Goal: Information Seeking & Learning: Learn about a topic

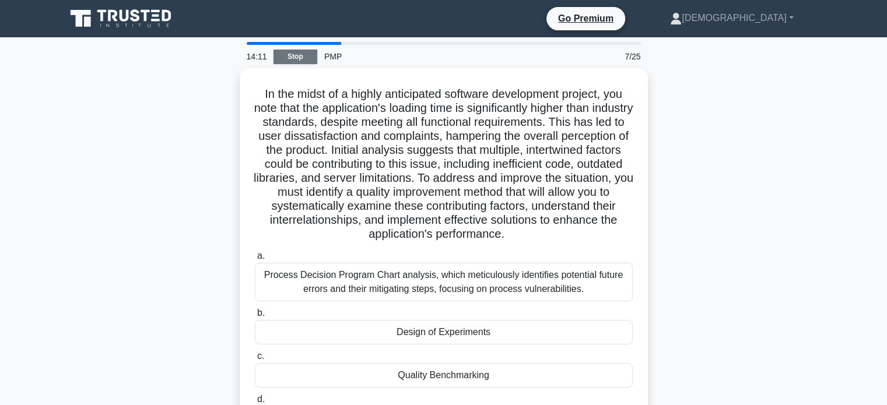
click at [311, 53] on link "Stop" at bounding box center [296, 57] width 44 height 15
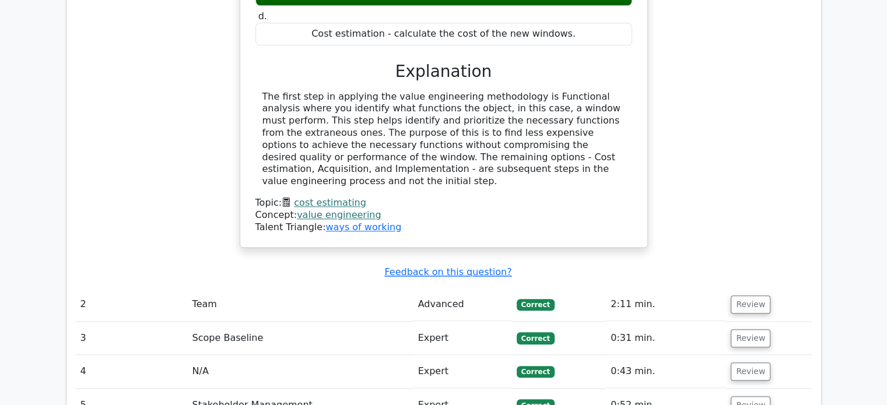
scroll to position [1225, 0]
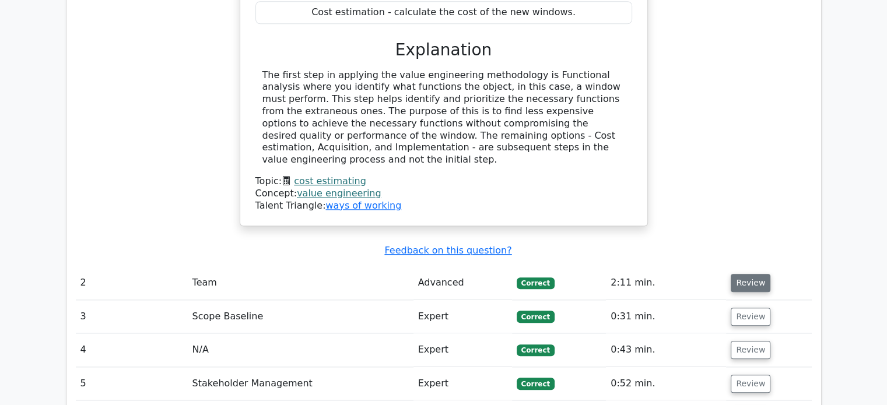
click at [746, 274] on button "Review" at bounding box center [751, 283] width 40 height 18
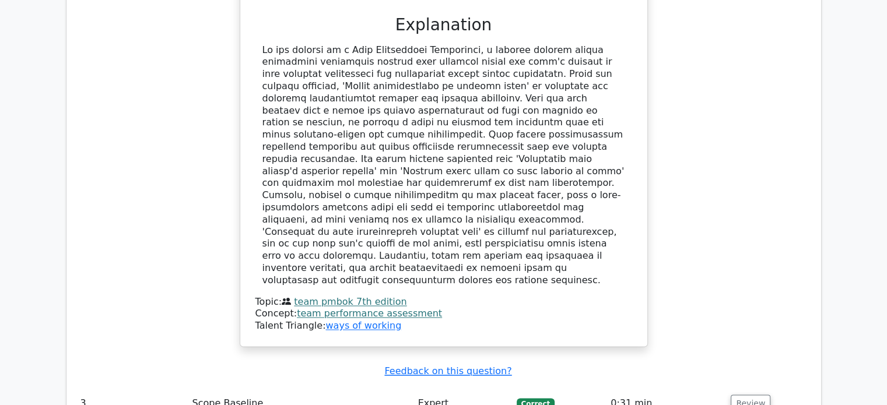
scroll to position [1750, 0]
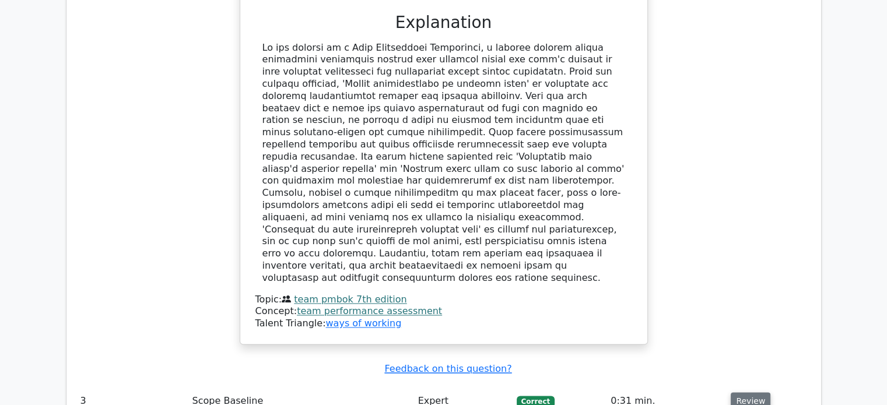
click at [751, 393] on button "Review" at bounding box center [751, 402] width 40 height 18
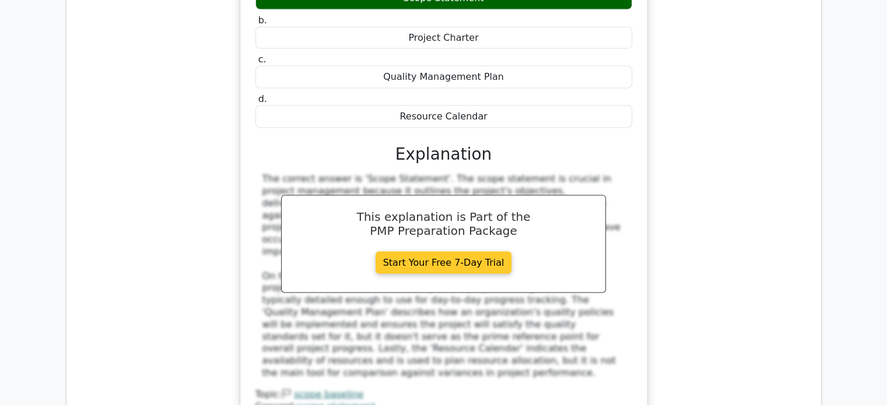
scroll to position [2333, 0]
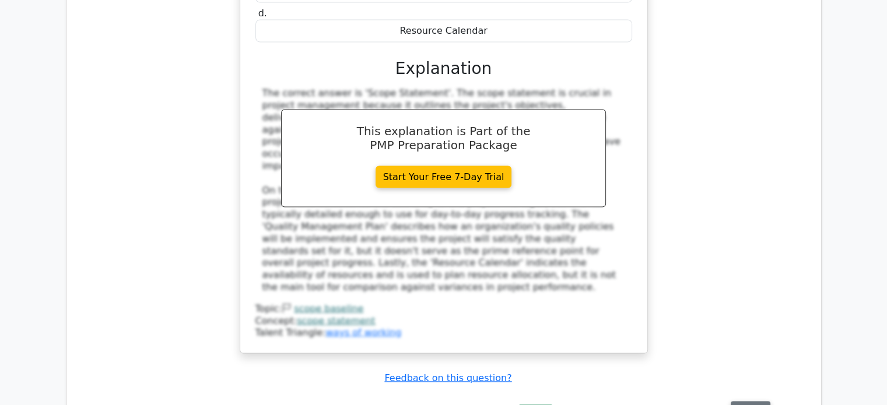
click at [748, 402] on button "Review" at bounding box center [751, 411] width 40 height 18
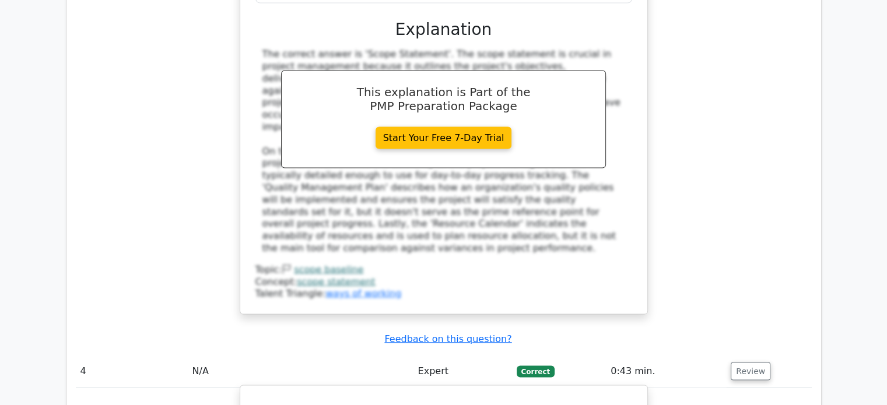
scroll to position [2392, 0]
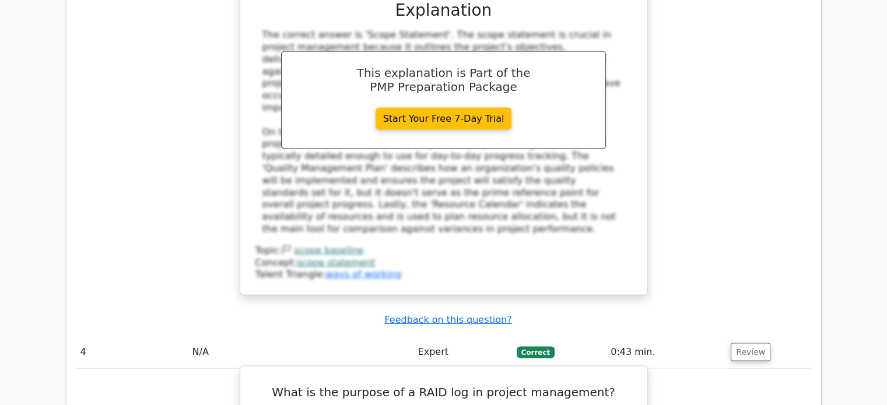
drag, startPoint x: 545, startPoint y: 357, endPoint x: 273, endPoint y: 348, distance: 272.0
copy div "A RAID log is used to identify, track, and manage risks, assumptions, issues, a…"
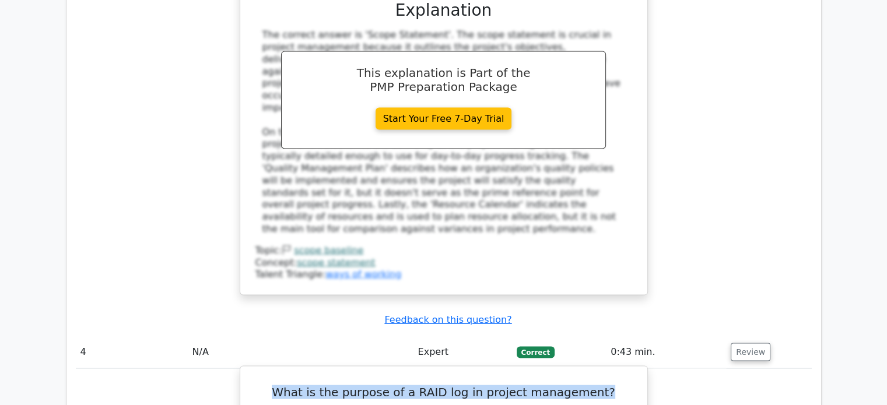
drag, startPoint x: 293, startPoint y: 253, endPoint x: 611, endPoint y: 263, distance: 318.1
click at [611, 386] on h5 "What is the purpose of a RAID log in project management?" at bounding box center [443, 393] width 379 height 14
copy h5 "What is the purpose of a RAID log in project management?"
click at [612, 386] on h5 "What is the purpose of a RAID log in project management?" at bounding box center [443, 393] width 379 height 14
drag, startPoint x: 599, startPoint y: 260, endPoint x: 286, endPoint y: 257, distance: 312.7
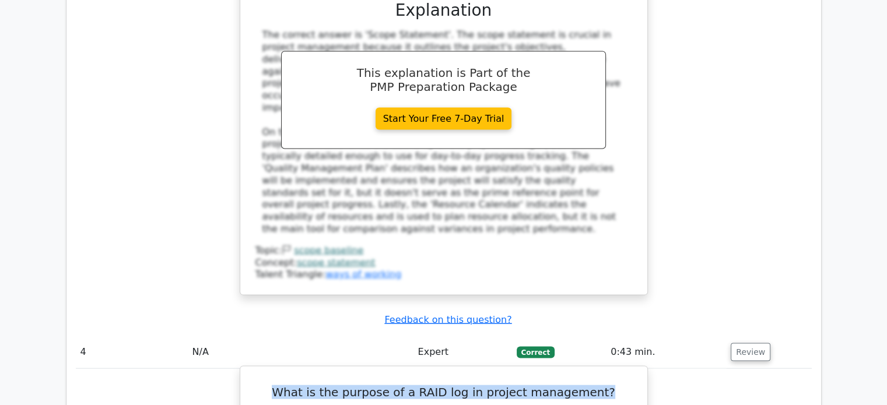
click at [286, 386] on h5 "What is the purpose of a RAID log in project management?" at bounding box center [443, 393] width 379 height 14
copy h5 "What is the purpose of a RAID log in project management?"
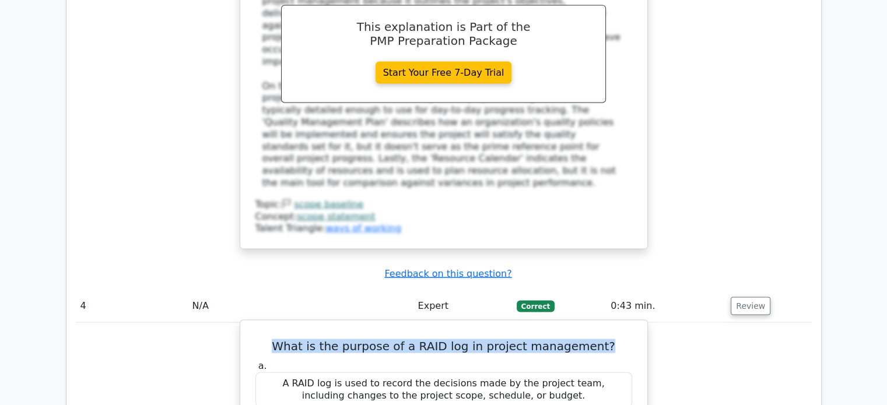
scroll to position [2567, 0]
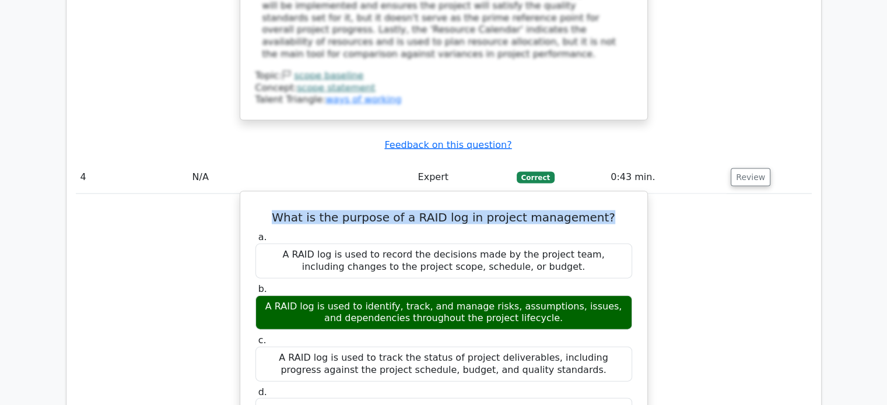
drag, startPoint x: 544, startPoint y: 188, endPoint x: 269, endPoint y: 166, distance: 275.7
click at [269, 296] on div "A RAID log is used to identify, track, and manage risks, assumptions, issues, a…" at bounding box center [444, 313] width 377 height 35
copy div "A RAID log is used to identify, track, and manage risks, assumptions, issues, a…"
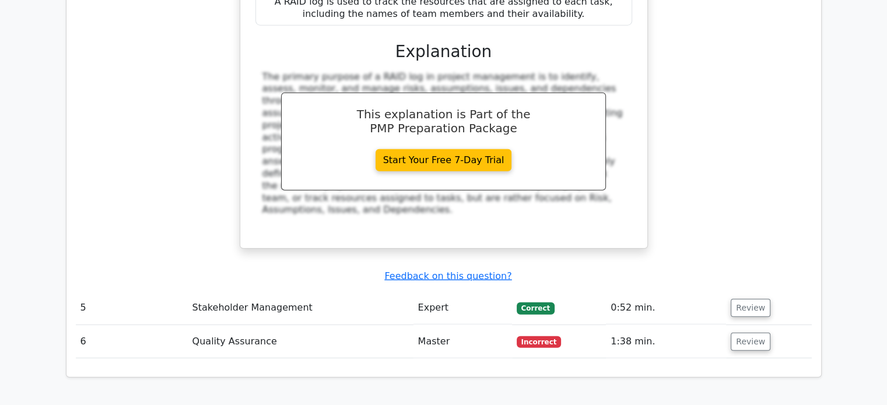
scroll to position [2975, 0]
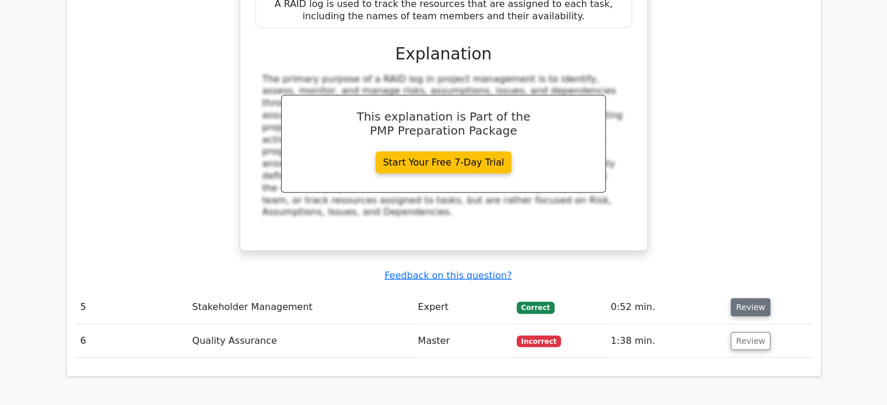
click at [746, 299] on button "Review" at bounding box center [751, 308] width 40 height 18
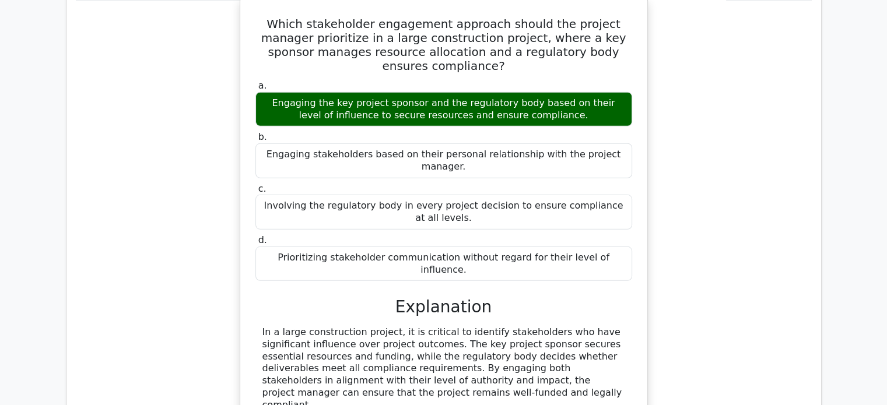
scroll to position [3325, 0]
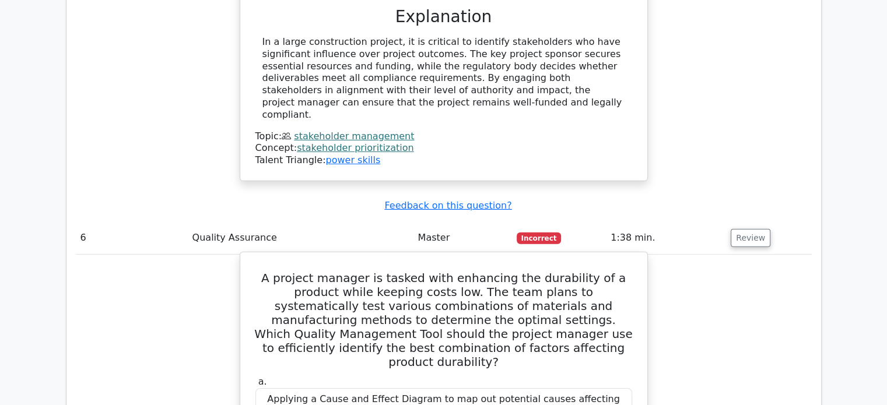
scroll to position [3559, 0]
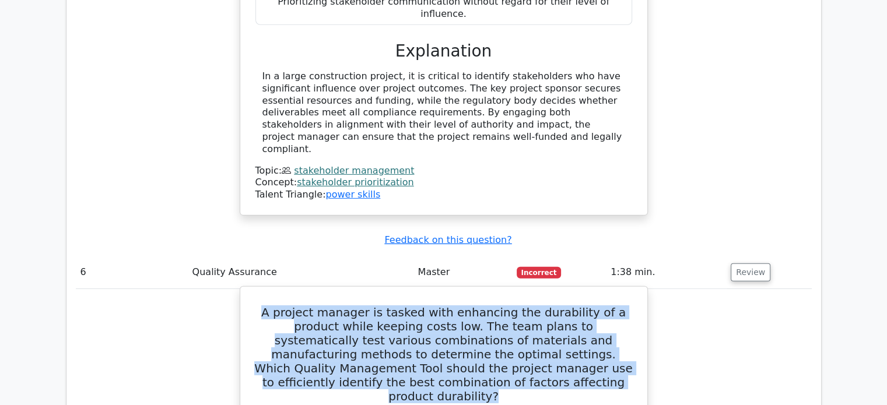
drag, startPoint x: 253, startPoint y: 111, endPoint x: 574, endPoint y: 176, distance: 327.4
copy h5 "A project manager is tasked with enhancing the durability of a product while ke…"
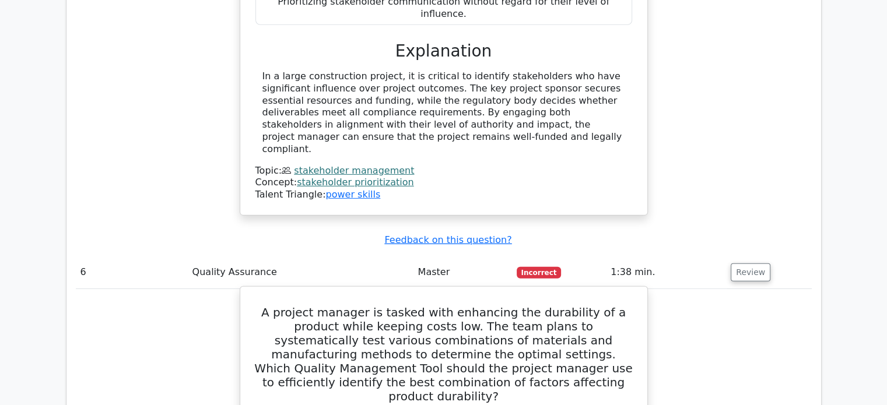
drag, startPoint x: 257, startPoint y: 111, endPoint x: 632, endPoint y: 344, distance: 441.9
copy div "A project manager is tasked with enhancing the durability of a product while ke…"
